Goal: Find specific page/section: Find specific page/section

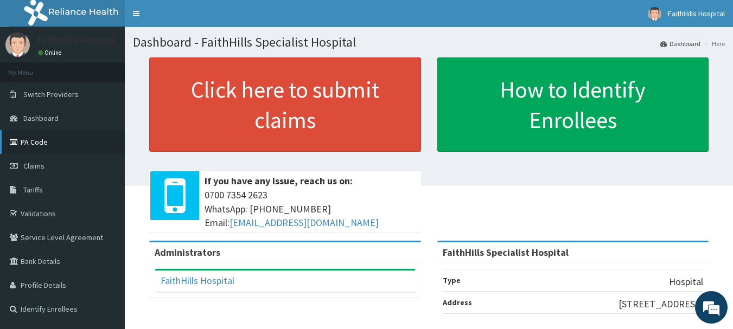
click at [35, 144] on link "PA Code" at bounding box center [62, 142] width 125 height 24
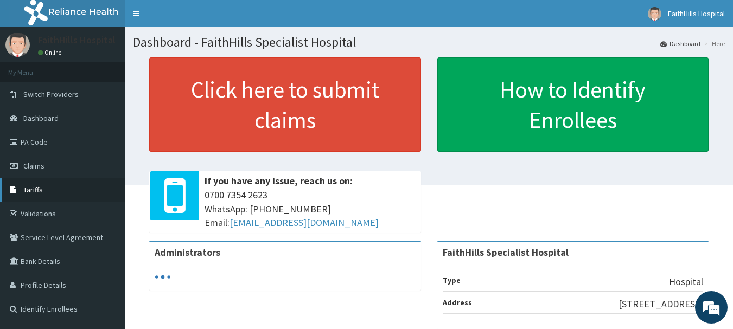
click at [47, 188] on link "Tariffs" at bounding box center [62, 190] width 125 height 24
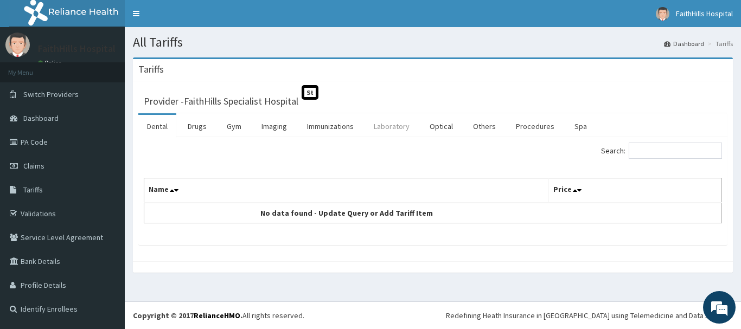
click at [389, 130] on link "Laboratory" at bounding box center [391, 126] width 53 height 23
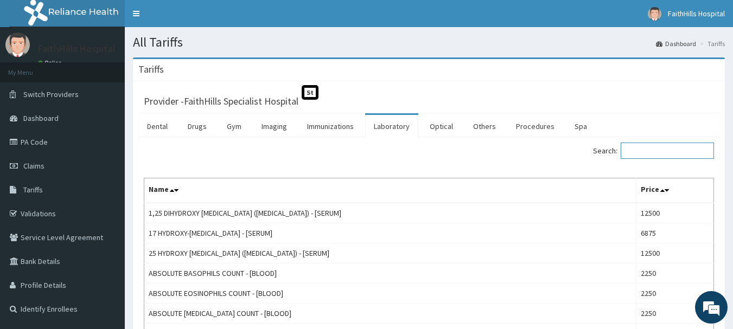
click at [691, 158] on input "Search:" at bounding box center [667, 151] width 93 height 16
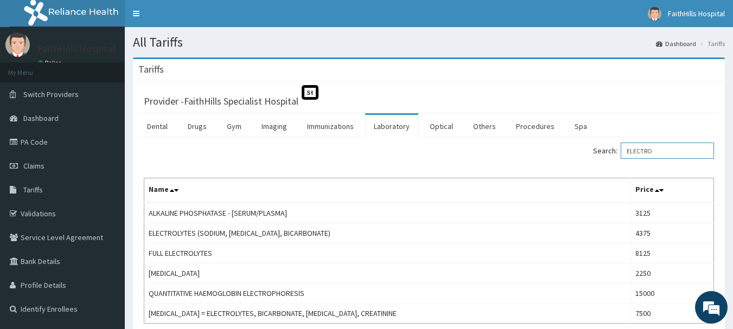
type input "ELECTRO"
